Goal: Task Accomplishment & Management: Manage account settings

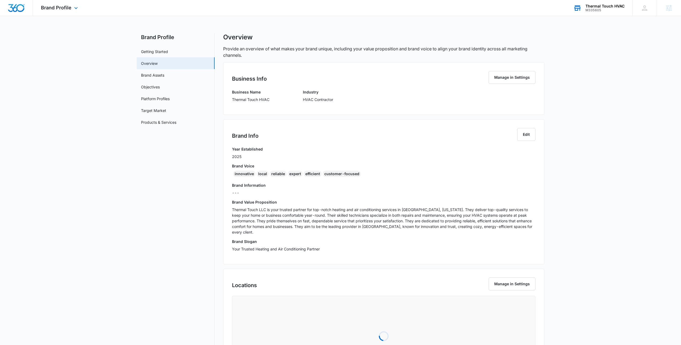
drag, startPoint x: 600, startPoint y: 18, endPoint x: 602, endPoint y: 10, distance: 8.2
click at [600, 18] on div "Brand Profile Apps Reputation Websites Forms CRM Email Social Payments POS Cont…" at bounding box center [340, 223] width 681 height 446
click at [604, 5] on div "Thermal Touch HVAC" at bounding box center [604, 6] width 39 height 4
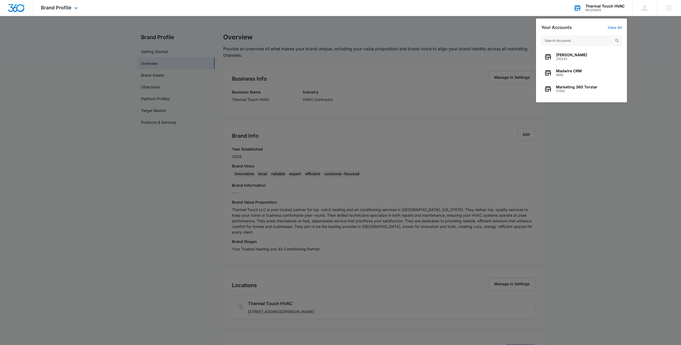
click at [569, 39] on input "text" at bounding box center [581, 40] width 80 height 11
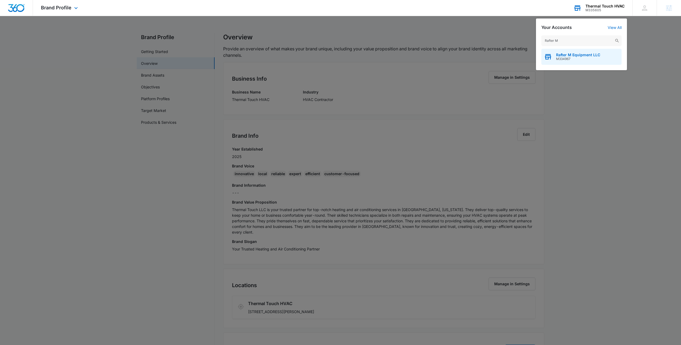
type input "Rafter M"
click at [575, 49] on div "Rafter M Equipment LLC M334967" at bounding box center [581, 57] width 80 height 16
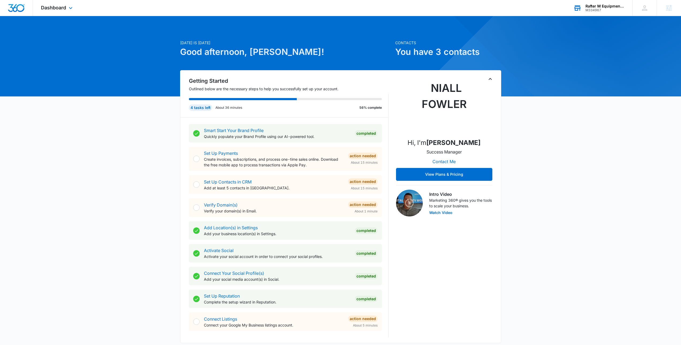
click at [630, 47] on div "[DATE] is [DATE] Good afternoon, Niall! Contacts You have 3 contacts Getting St…" at bounding box center [340, 312] width 681 height 578
click at [73, 12] on div "Dashboard Apps Reputation Websites Forms CRM Email Social Payments POS Content …" at bounding box center [57, 8] width 49 height 16
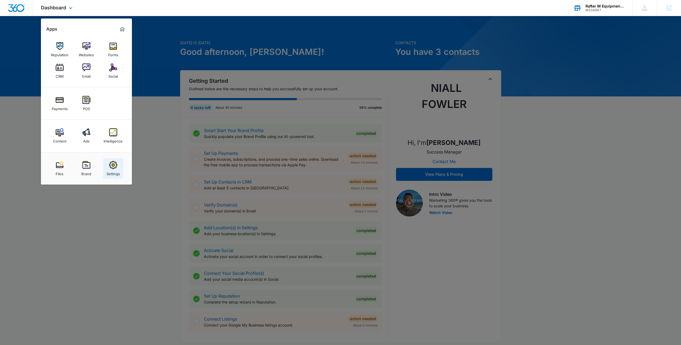
click at [111, 169] on div "Settings" at bounding box center [112, 172] width 13 height 7
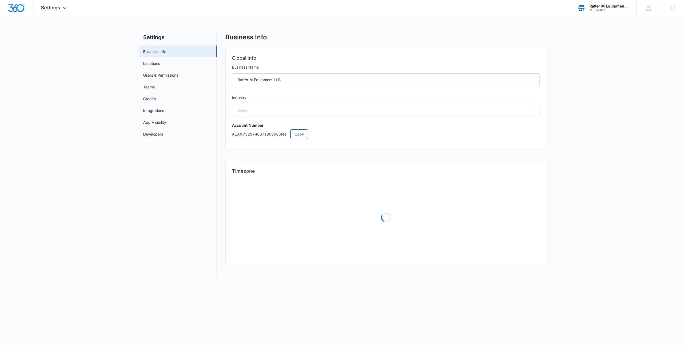
select select "12"
select select "US"
select select "America/[GEOGRAPHIC_DATA]"
click at [156, 125] on link "App Visibility" at bounding box center [154, 122] width 23 height 6
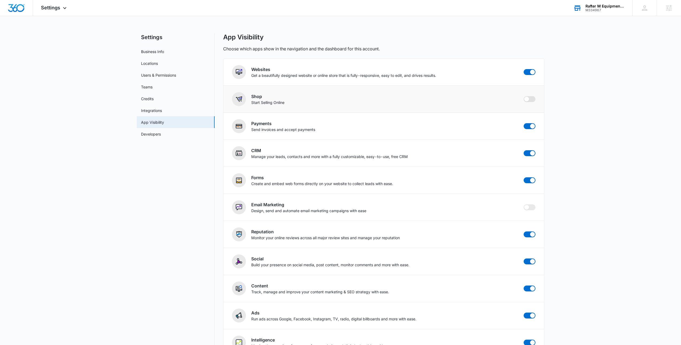
click at [533, 101] on span at bounding box center [530, 99] width 12 height 6
click at [524, 96] on input "checkbox" at bounding box center [523, 96] width 0 height 0
checkbox input "true"
click at [47, 12] on div "Settings Apps Reputation Websites Forms CRM Email Social Shop Payments POS Cont…" at bounding box center [54, 8] width 43 height 16
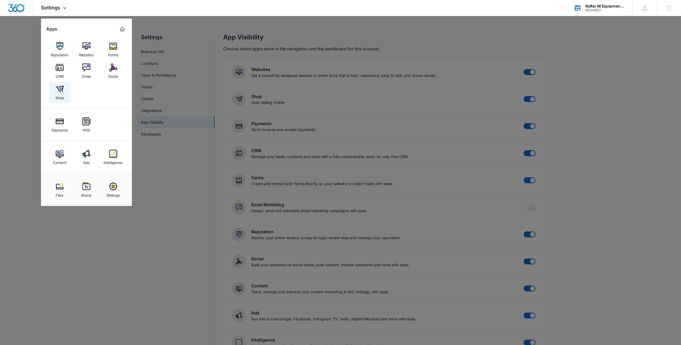
click at [60, 88] on img at bounding box center [60, 89] width 8 height 8
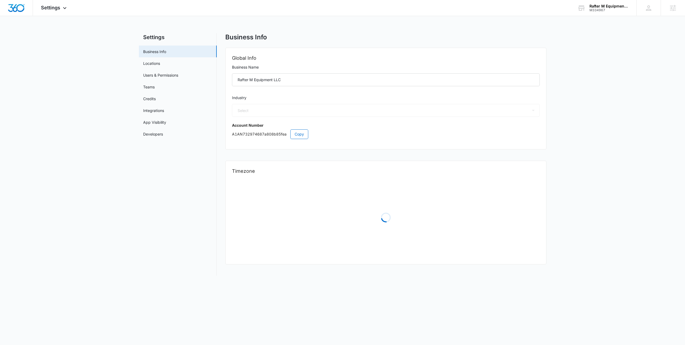
select select "12"
select select "US"
select select "America/[GEOGRAPHIC_DATA]"
click at [156, 125] on link "App Visibility" at bounding box center [154, 122] width 23 height 6
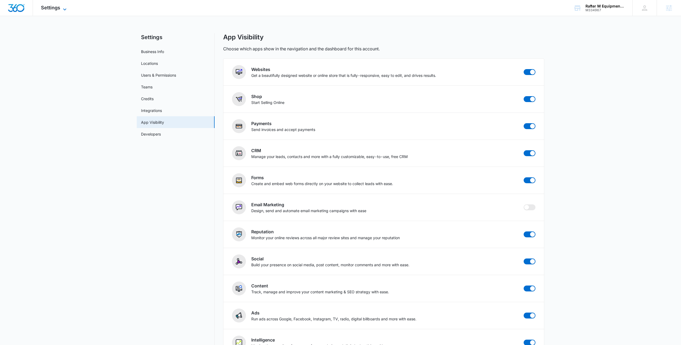
click at [57, 10] on span "Settings" at bounding box center [50, 8] width 19 height 6
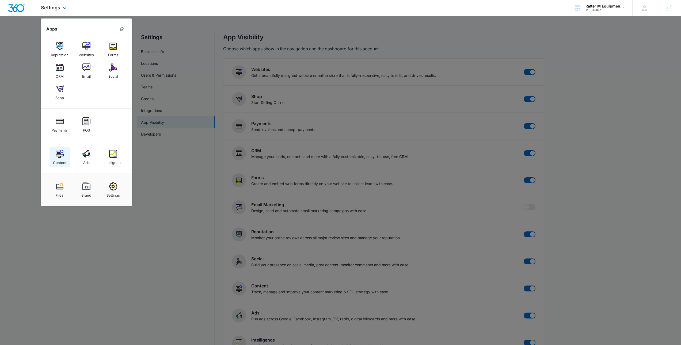
click at [59, 158] on div "Content" at bounding box center [59, 161] width 13 height 7
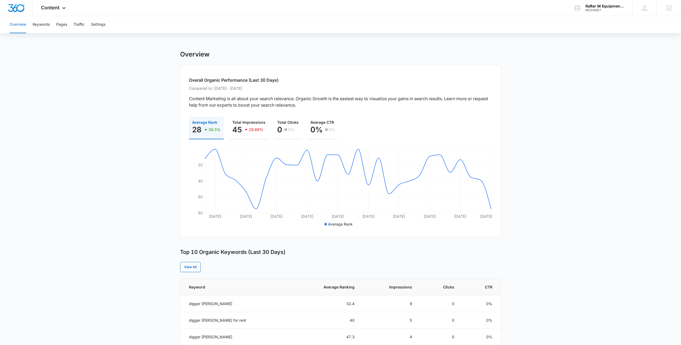
click at [37, 81] on main "Overview Overall Organic Performance (Last 30 Days) Compared to: Aug 15, 2025 -…" at bounding box center [340, 292] width 681 height 485
click at [43, 24] on button "Keywords" at bounding box center [41, 24] width 17 height 17
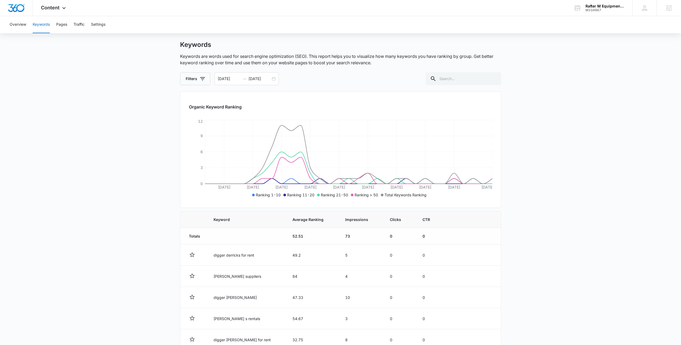
scroll to position [6, 0]
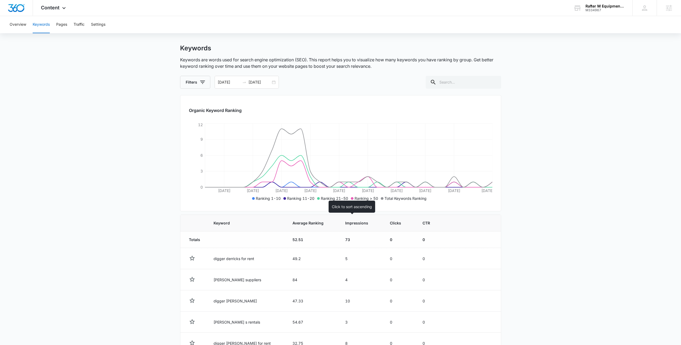
click at [353, 227] on th "Impressions" at bounding box center [361, 223] width 45 height 17
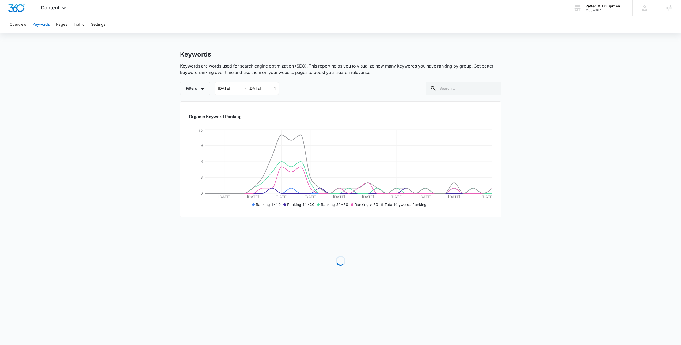
scroll to position [0, 0]
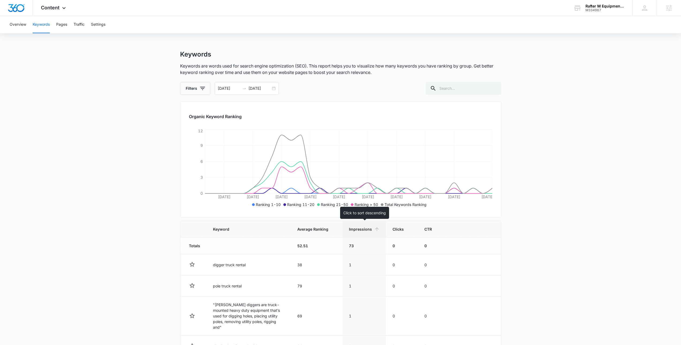
click at [352, 227] on span "Impressions" at bounding box center [360, 229] width 23 height 6
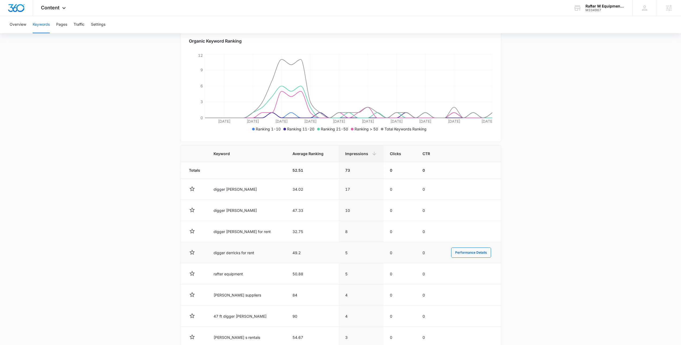
scroll to position [77, 0]
click at [646, 157] on main "Keywords Keywords are words used for search engine optimization (SEO). This rep…" at bounding box center [340, 196] width 681 height 444
click at [638, 157] on main "Keywords Keywords are words used for search engine optimization (SEO). This rep…" at bounding box center [340, 196] width 681 height 444
click at [576, 147] on main "Keywords Keywords are words used for search engine optimization (SEO). This rep…" at bounding box center [340, 196] width 681 height 444
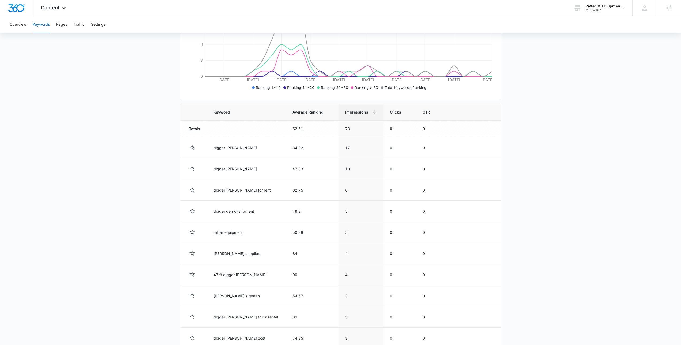
scroll to position [125, 0]
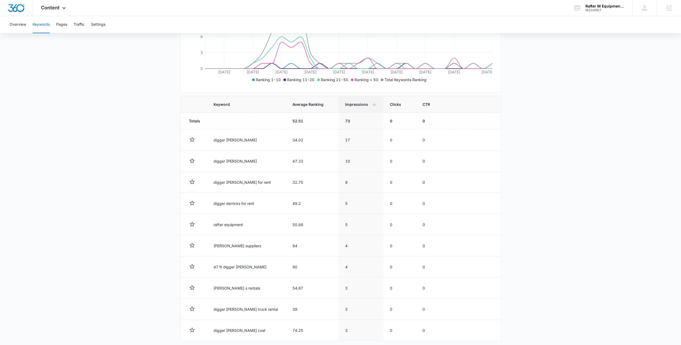
click at [623, 68] on main "Keywords Keywords are words used for search engine optimization (SEO). This rep…" at bounding box center [340, 148] width 681 height 444
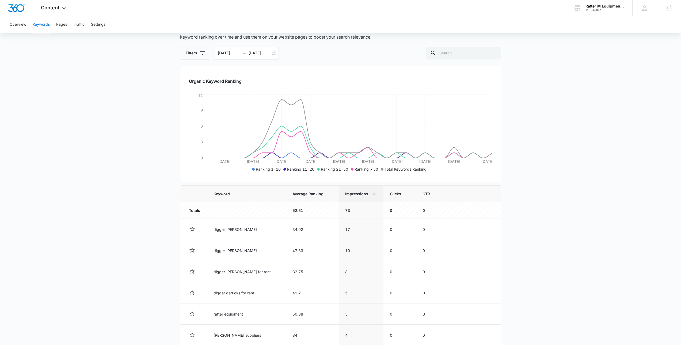
scroll to position [150, 0]
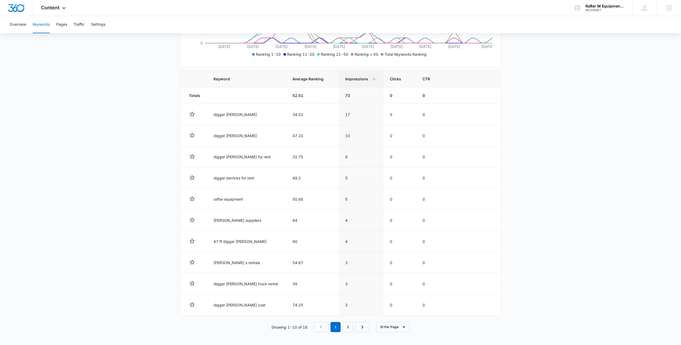
click at [568, 148] on main "Keywords Keywords are words used for search engine optimization (SEO). This rep…" at bounding box center [340, 122] width 681 height 444
click at [58, 12] on div "Content Apps Reputation Websites Forms CRM Email Social Shop Payments POS Conte…" at bounding box center [54, 8] width 42 height 16
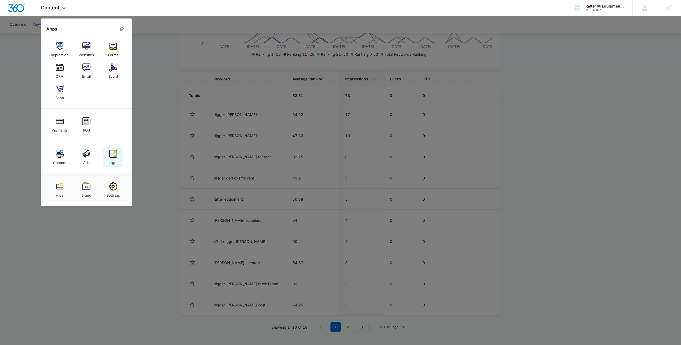
click at [109, 154] on img at bounding box center [113, 154] width 8 height 8
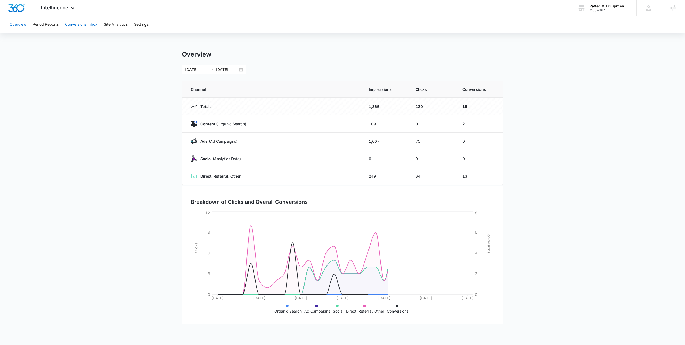
click at [81, 26] on button "Conversions Inbox" at bounding box center [81, 24] width 32 height 17
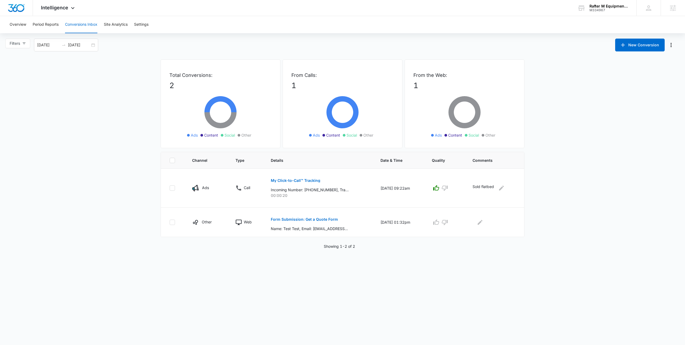
click at [574, 158] on main "Filters 09/14/2025 10/14/2025 New Conversion Total Conversions: 2 Ads Content S…" at bounding box center [342, 144] width 685 height 210
click at [593, 12] on div "M334967" at bounding box center [608, 10] width 39 height 4
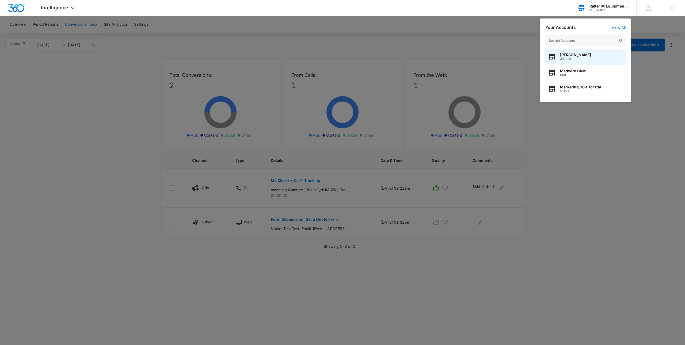
click at [575, 41] on input "text" at bounding box center [585, 40] width 80 height 11
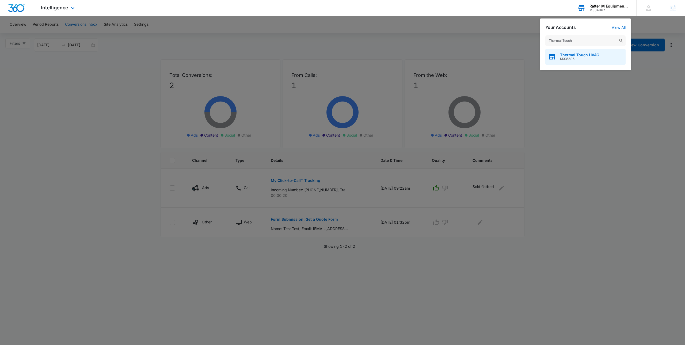
type input "Thermal Touch"
click at [571, 55] on span "Thermal Touch HVAC" at bounding box center [579, 55] width 39 height 4
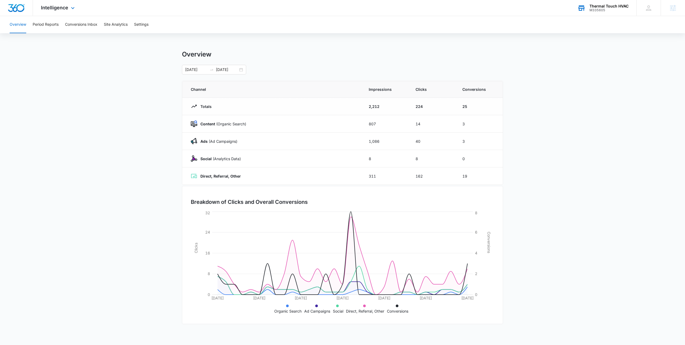
click at [537, 57] on main "Overview 09/08/2025 10/08/2025 Channel Impressions Clicks Conversions Totals 2,…" at bounding box center [342, 190] width 685 height 281
click at [23, 107] on main "Overview 09/08/2025 10/08/2025 Channel Impressions Clicks Conversions Totals 2,…" at bounding box center [342, 190] width 685 height 281
click at [51, 9] on span "Intelligence" at bounding box center [54, 8] width 27 height 6
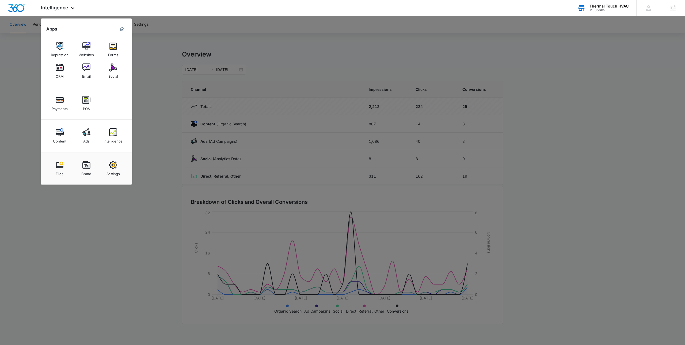
click at [162, 75] on div at bounding box center [342, 172] width 685 height 345
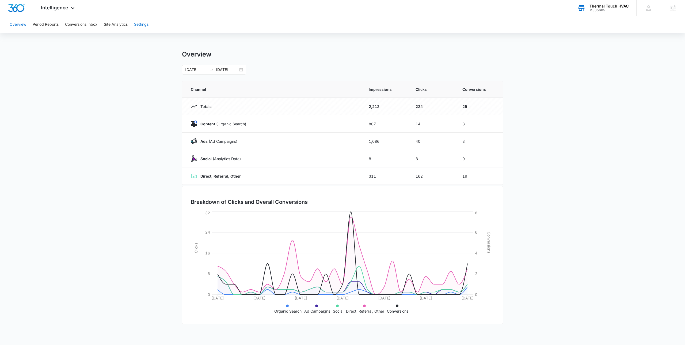
click at [143, 28] on button "Settings" at bounding box center [141, 24] width 14 height 17
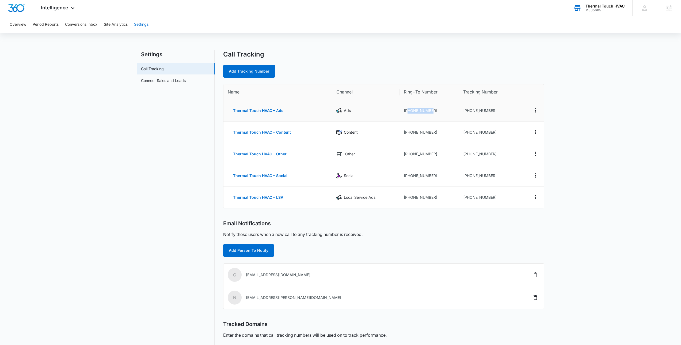
drag, startPoint x: 433, startPoint y: 110, endPoint x: 408, endPoint y: 111, distance: 25.5
click at [408, 111] on td "+17325585969" at bounding box center [429, 111] width 60 height 22
copy td "7325585969"
click at [77, 22] on button "Conversions Inbox" at bounding box center [81, 24] width 32 height 17
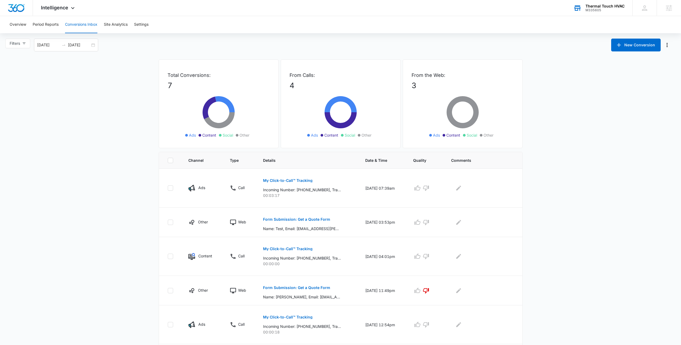
drag, startPoint x: 79, startPoint y: 96, endPoint x: 78, endPoint y: 118, distance: 21.7
click at [79, 96] on main "Filters 09/14/2025 10/14/2025 New Conversion Total Conversions: 7 Ads Content S…" at bounding box center [340, 232] width 681 height 386
drag, startPoint x: 367, startPoint y: 188, endPoint x: 407, endPoint y: 192, distance: 40.3
click at [407, 192] on td "10/14/25 at 07:39am" at bounding box center [383, 188] width 48 height 39
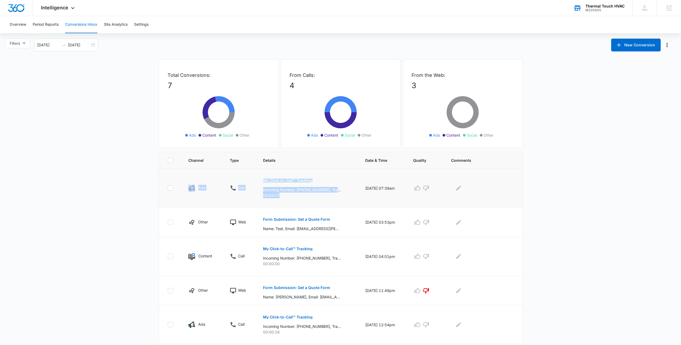
drag, startPoint x: 289, startPoint y: 200, endPoint x: 181, endPoint y: 180, distance: 110.4
click at [181, 180] on tr "Ads Call My Click-to-Call™ Tracking Incoming Number: +19737159603, Tracking Num…" at bounding box center [340, 188] width 363 height 39
click at [181, 180] on td at bounding box center [170, 188] width 23 height 39
drag, startPoint x: 181, startPoint y: 180, endPoint x: 521, endPoint y: 197, distance: 340.7
click at [521, 197] on tr "Ads Call My Click-to-Call™ Tracking Incoming Number: +19737159603, Tracking Num…" at bounding box center [340, 188] width 363 height 39
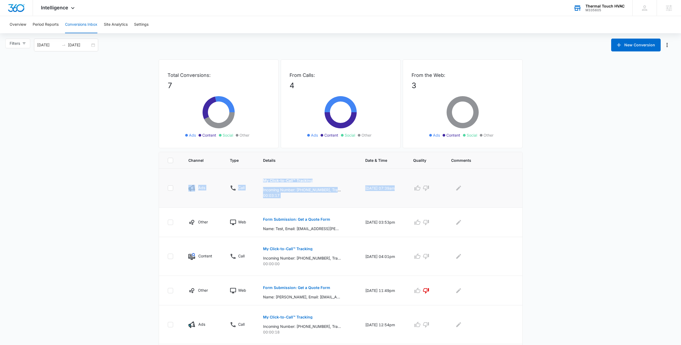
click at [521, 197] on td at bounding box center [484, 188] width 78 height 39
drag, startPoint x: 463, startPoint y: 196, endPoint x: 166, endPoint y: 174, distance: 298.3
click at [166, 174] on tr "Ads Call My Click-to-Call™ Tracking Incoming Number: +19737159603, Tracking Num…" at bounding box center [340, 188] width 363 height 39
click at [166, 174] on td at bounding box center [170, 188] width 23 height 39
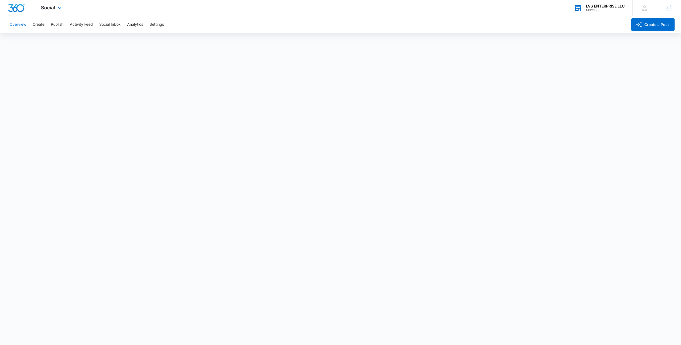
click at [604, 5] on div "LVS ENTERPRISE LLC" at bounding box center [605, 6] width 39 height 4
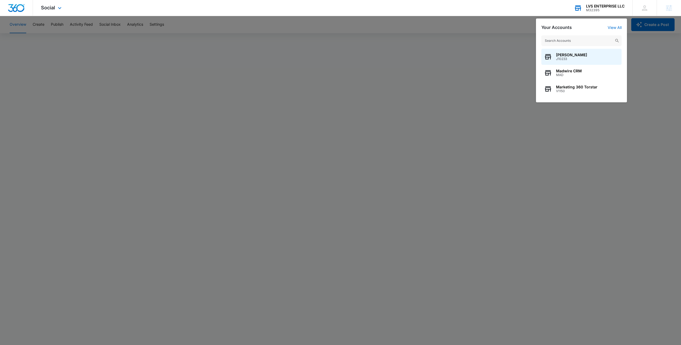
click at [571, 42] on input "text" at bounding box center [581, 40] width 80 height 11
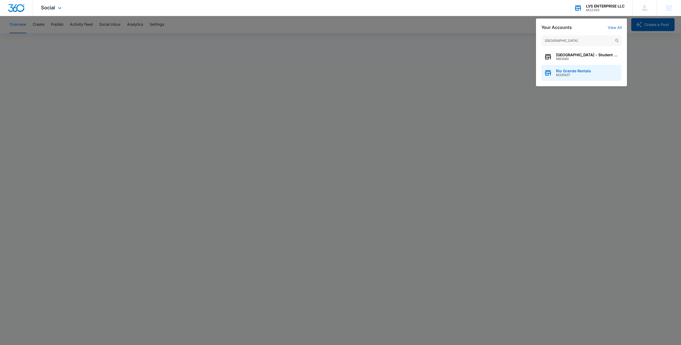
type input "Rio Grande"
click at [571, 73] on span "M335637" at bounding box center [573, 75] width 35 height 4
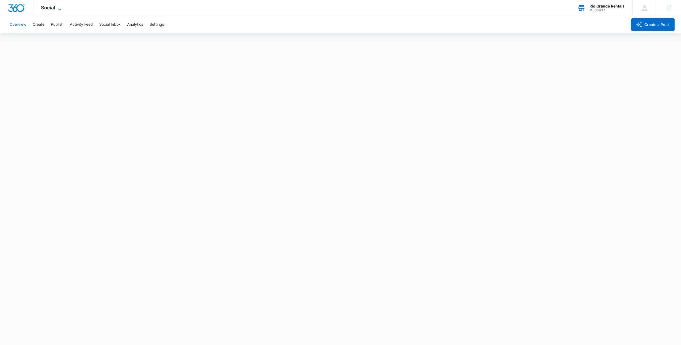
click at [55, 7] on span "Social" at bounding box center [48, 8] width 14 height 6
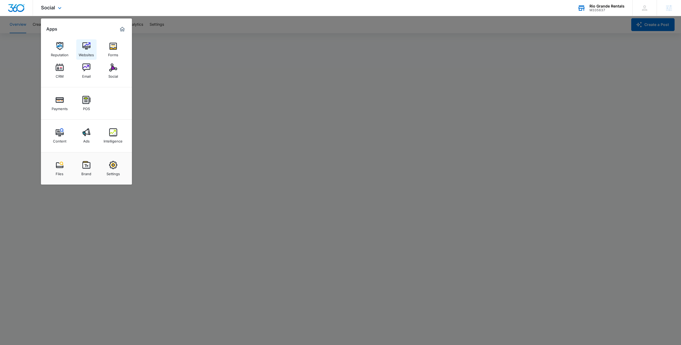
click at [86, 48] on img at bounding box center [86, 46] width 8 height 8
